Goal: Task Accomplishment & Management: Manage account settings

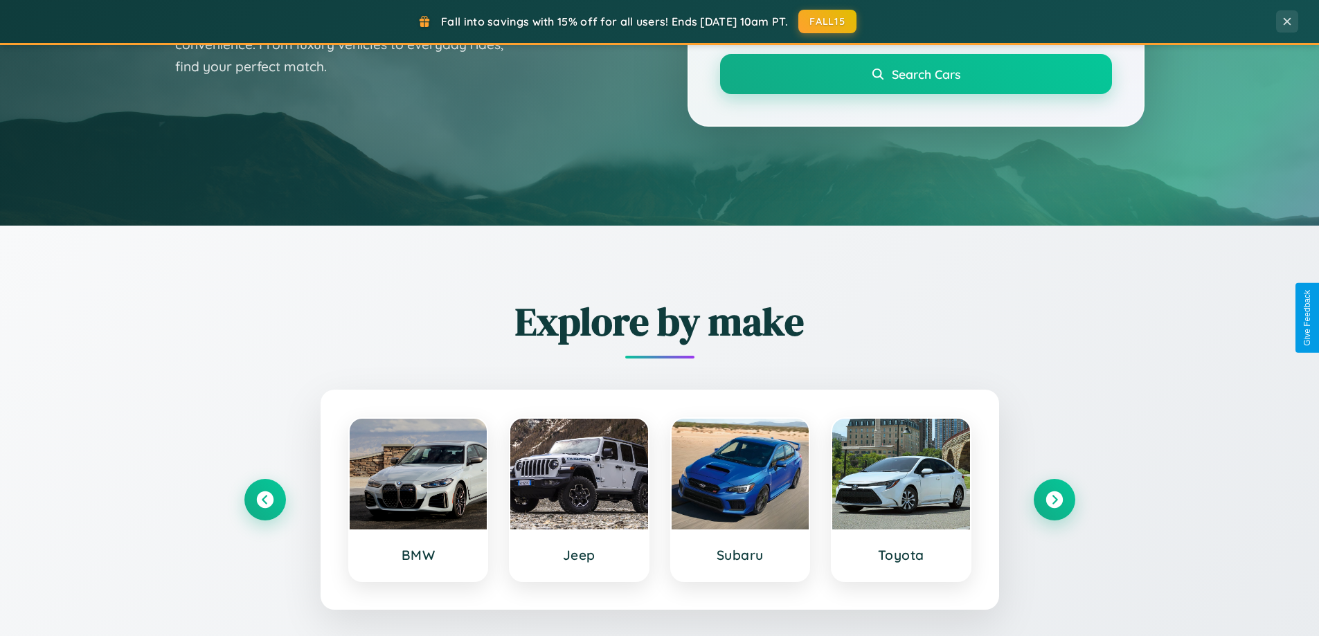
scroll to position [1219, 0]
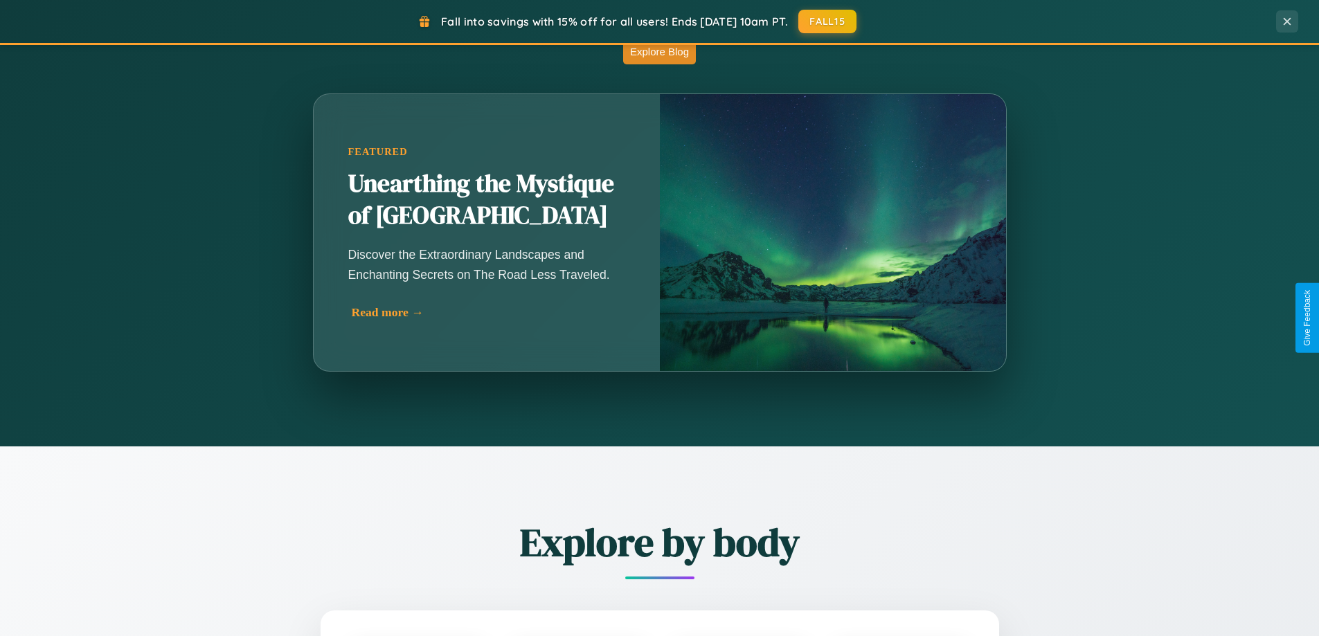
click at [486, 312] on div "Read more →" at bounding box center [490, 312] width 277 height 15
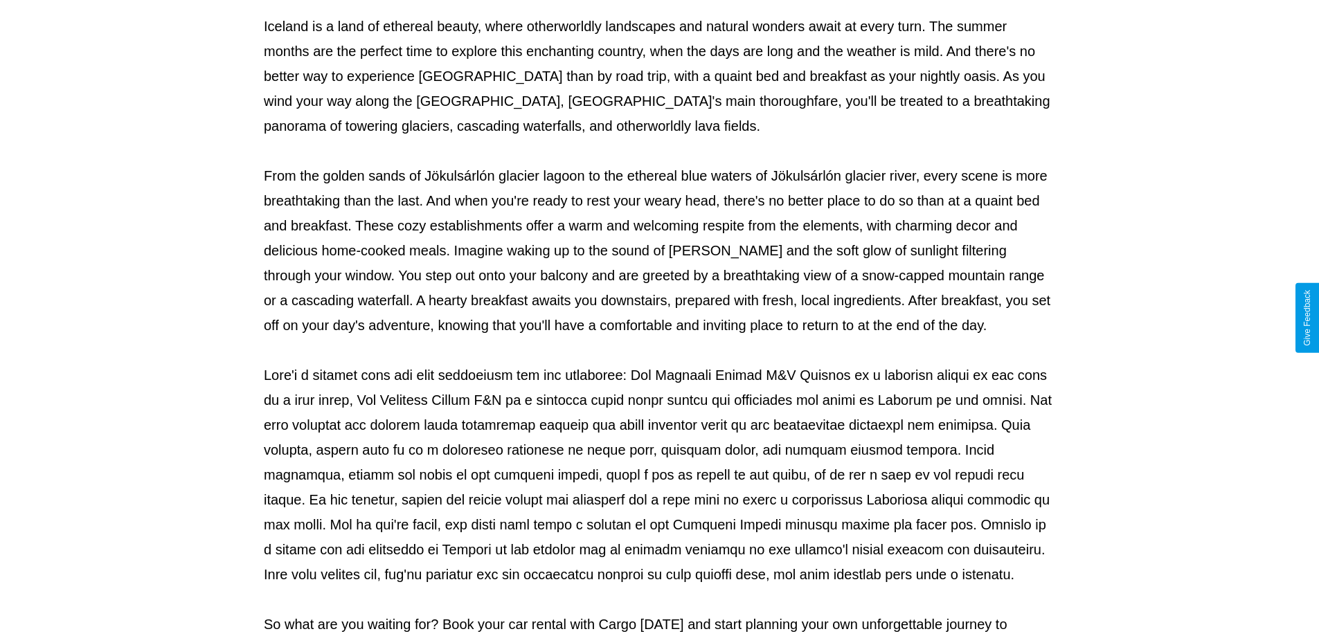
scroll to position [448, 0]
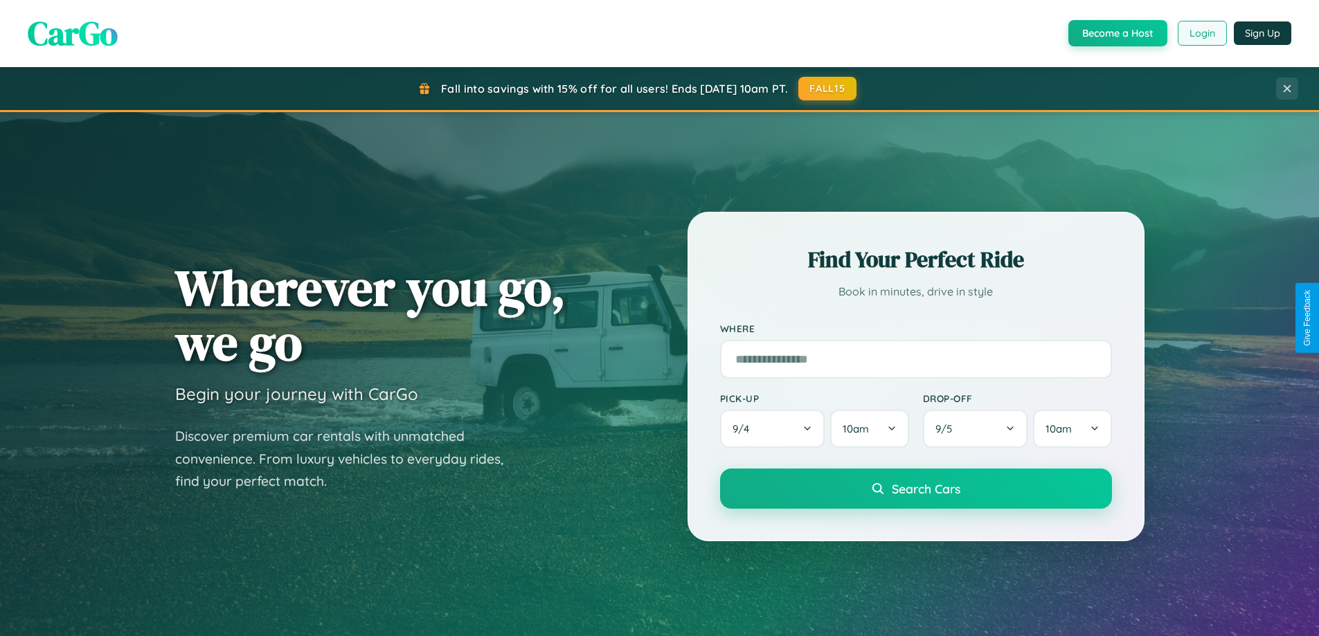
click at [1201, 33] on button "Login" at bounding box center [1201, 33] width 49 height 25
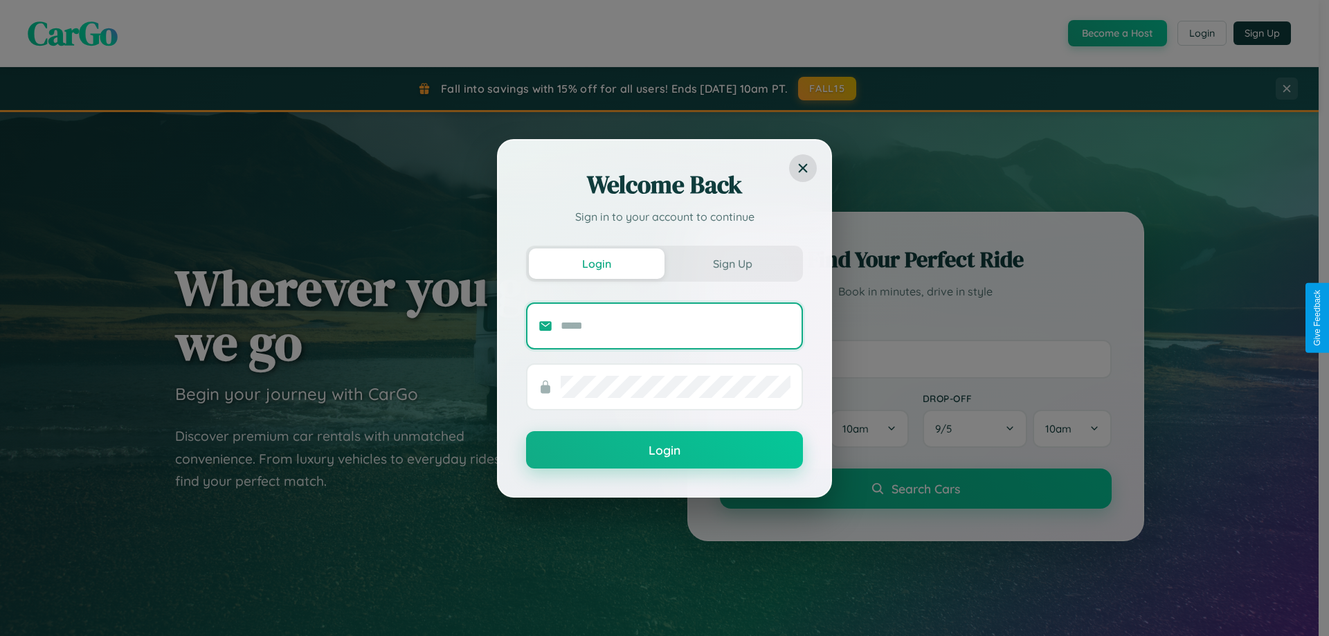
click at [676, 325] on input "text" at bounding box center [676, 326] width 230 height 22
type input "**********"
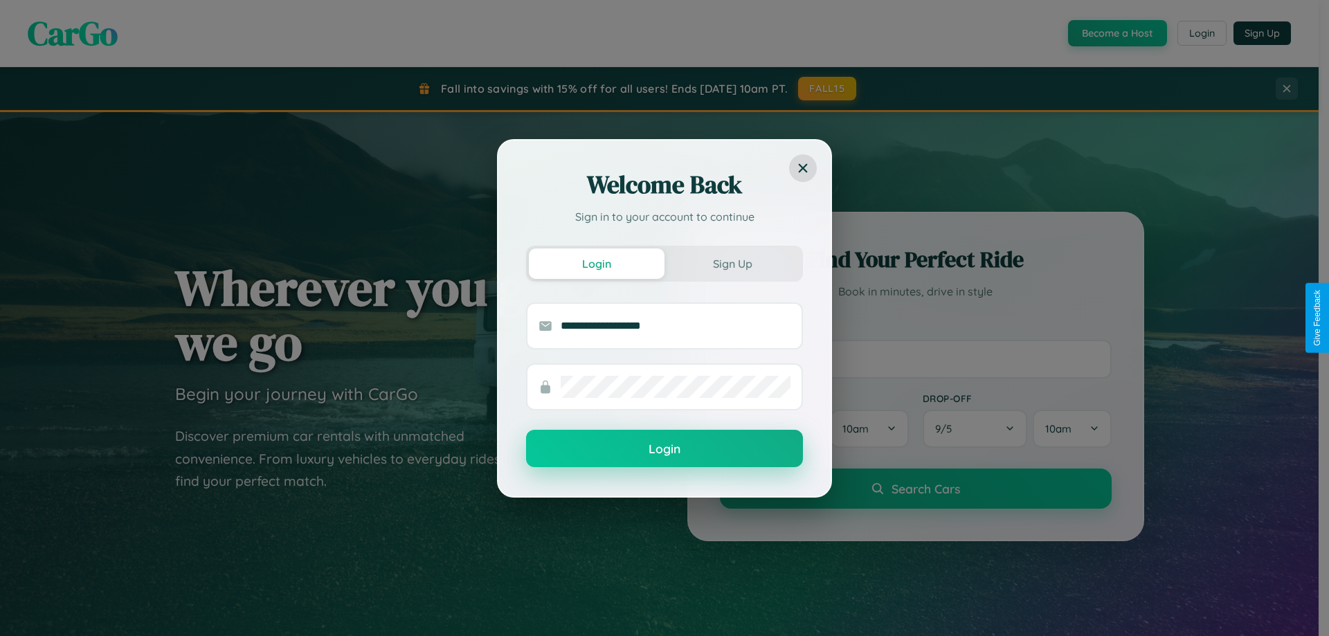
click at [664, 449] on button "Login" at bounding box center [664, 448] width 277 height 37
